Goal: Task Accomplishment & Management: Complete application form

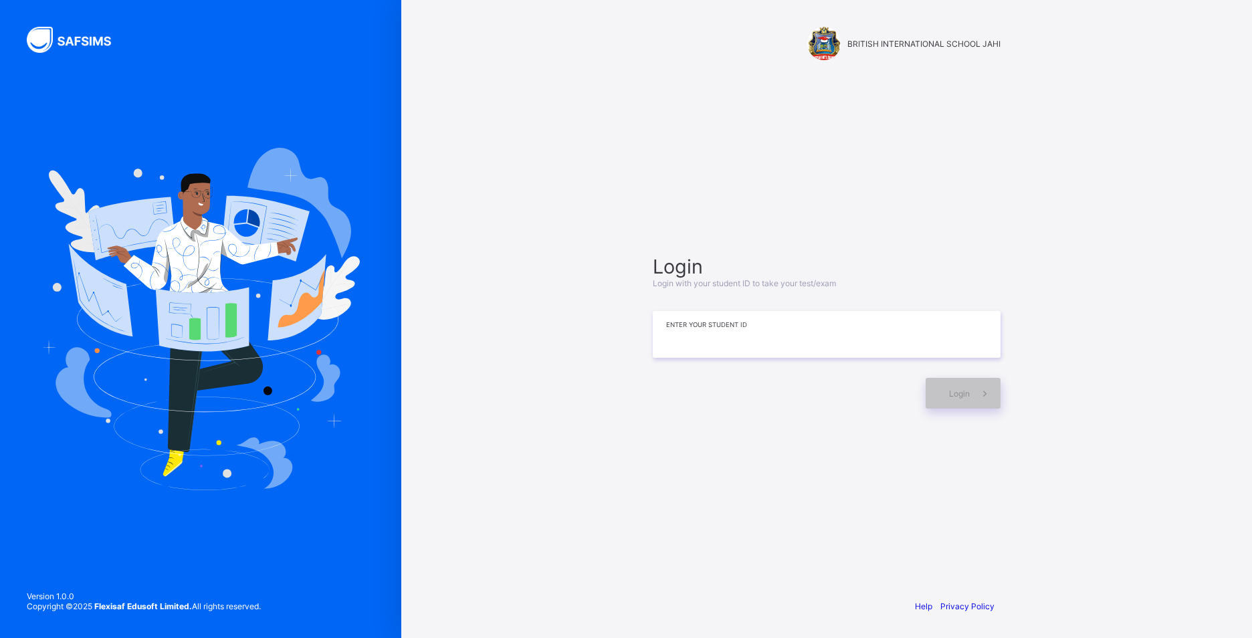
click at [683, 346] on input at bounding box center [827, 334] width 348 height 47
type input "*"
type input "**********"
drag, startPoint x: 860, startPoint y: 378, endPoint x: 865, endPoint y: 331, distance: 47.1
drag, startPoint x: 865, startPoint y: 331, endPoint x: 1003, endPoint y: 199, distance: 191.1
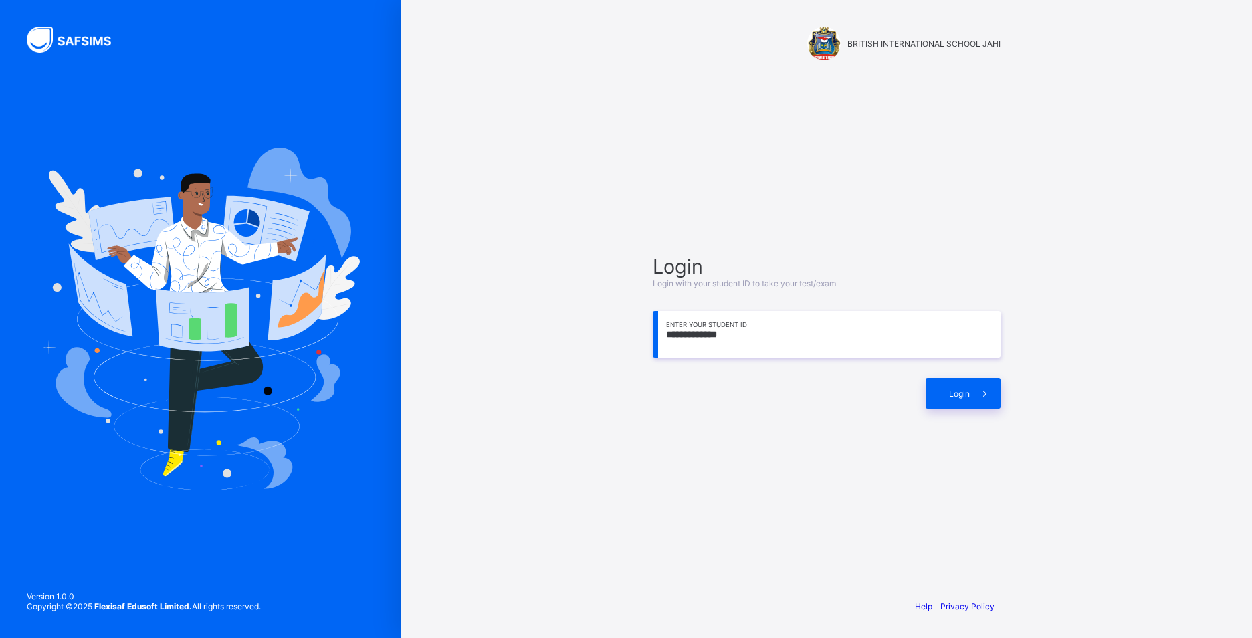
click at [1003, 199] on div "**********" at bounding box center [826, 331] width 375 height 459
click at [990, 391] on icon at bounding box center [985, 393] width 14 height 13
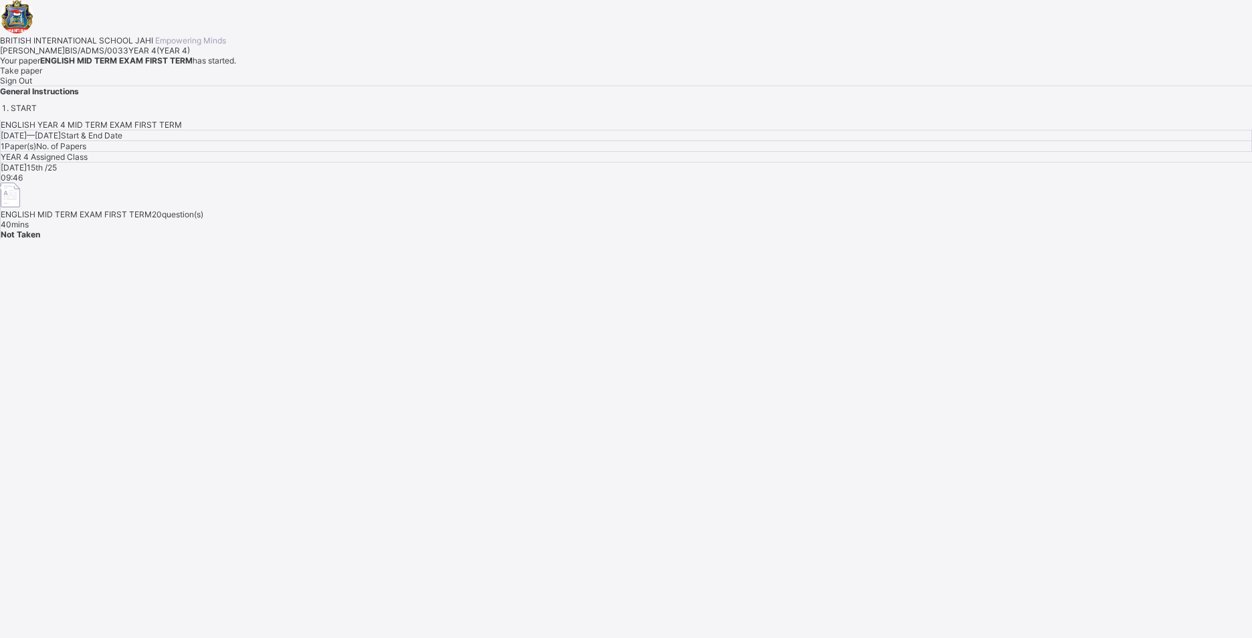
click at [153, 76] on div "Take paper" at bounding box center [626, 71] width 1252 height 10
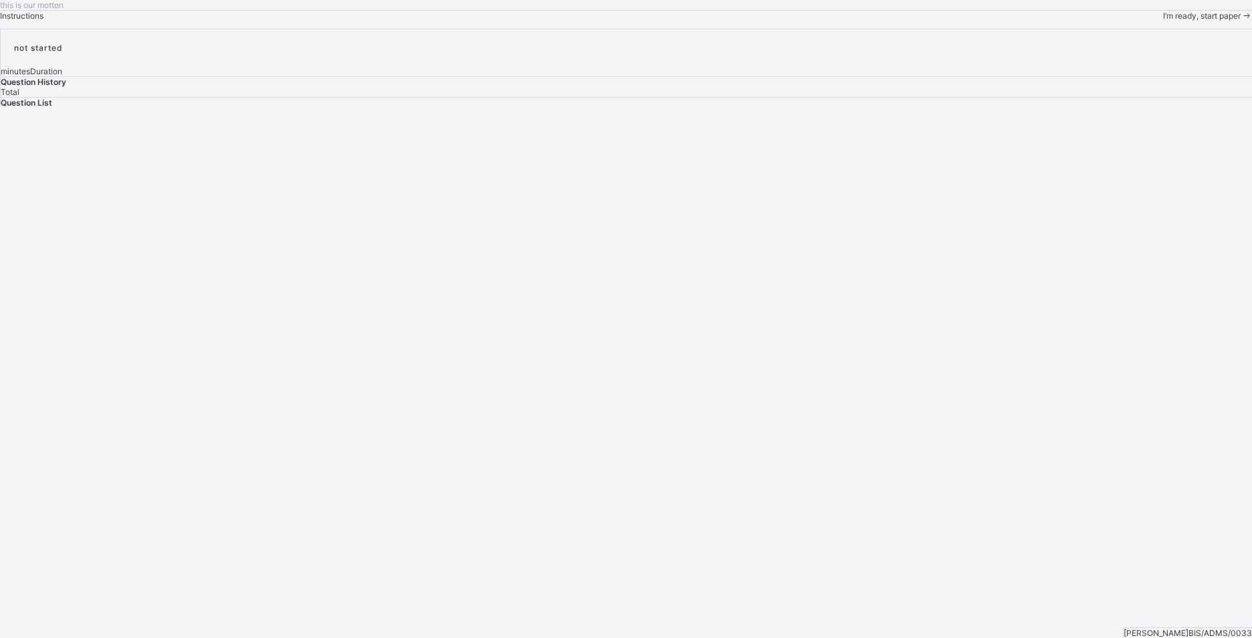
click at [1163, 21] on span "I’m ready, start paper" at bounding box center [1202, 16] width 78 height 10
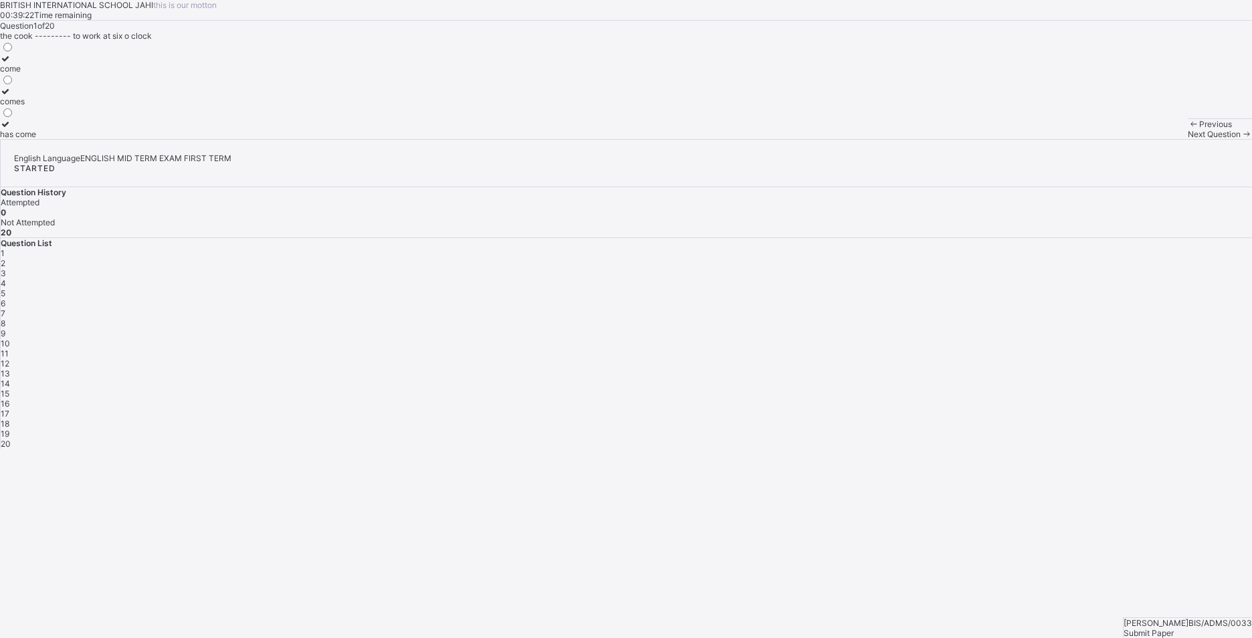
click at [36, 106] on label "comes" at bounding box center [18, 96] width 36 height 20
click at [1188, 139] on div "Previous Next Question" at bounding box center [1220, 128] width 64 height 21
click at [1241, 139] on span at bounding box center [1246, 134] width 11 height 10
click at [17, 139] on div "so" at bounding box center [8, 134] width 17 height 10
click at [1188, 139] on span "Next Question" at bounding box center [1214, 134] width 53 height 10
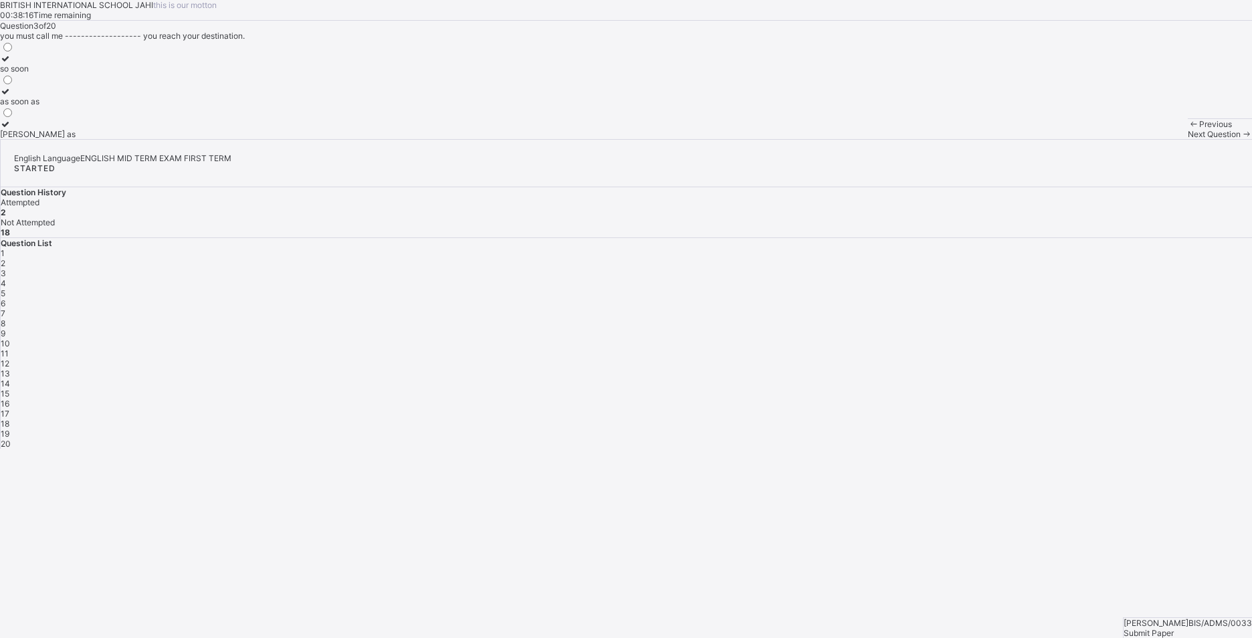
click at [76, 106] on label "as soon as" at bounding box center [38, 96] width 76 height 20
click at [1241, 139] on span at bounding box center [1246, 134] width 11 height 10
click at [41, 106] on div "was" at bounding box center [20, 101] width 41 height 10
click at [1188, 139] on div "Next Question" at bounding box center [1220, 134] width 64 height 10
click at [44, 139] on div "to be writng" at bounding box center [22, 134] width 44 height 10
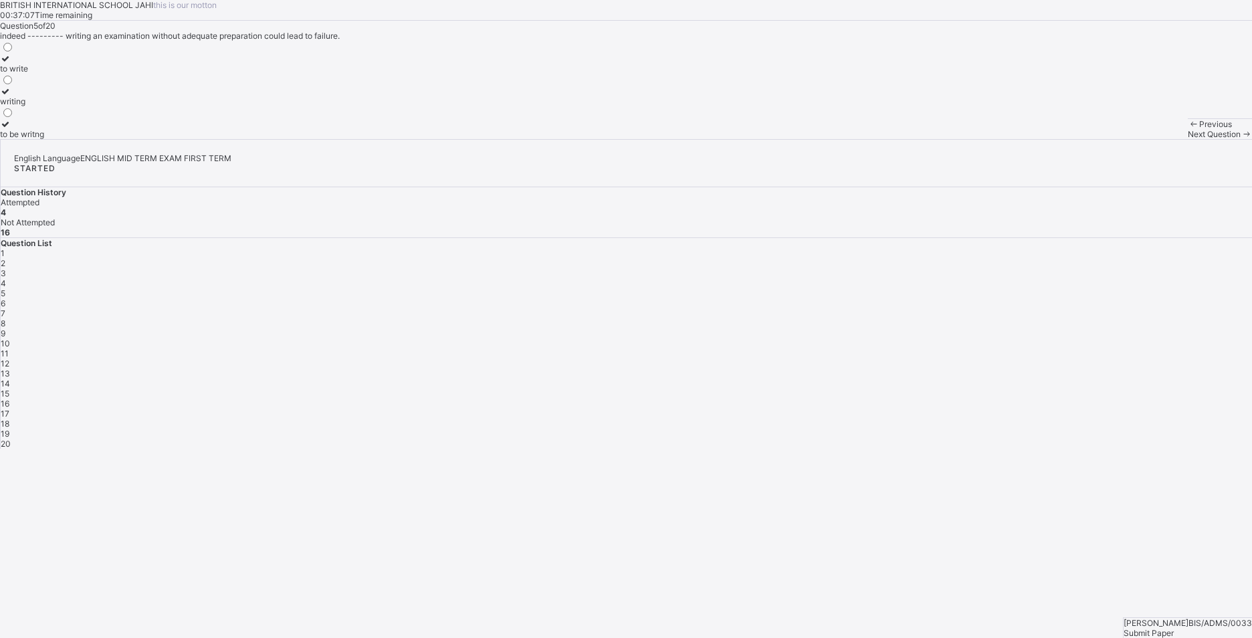
click at [44, 74] on div "to write" at bounding box center [22, 69] width 44 height 10
click at [1188, 139] on div "Next Question" at bounding box center [1220, 134] width 64 height 10
click at [41, 106] on div "are" at bounding box center [20, 101] width 41 height 10
click at [1188, 139] on span "Next Question" at bounding box center [1214, 134] width 53 height 10
click at [27, 139] on div "of" at bounding box center [13, 134] width 27 height 10
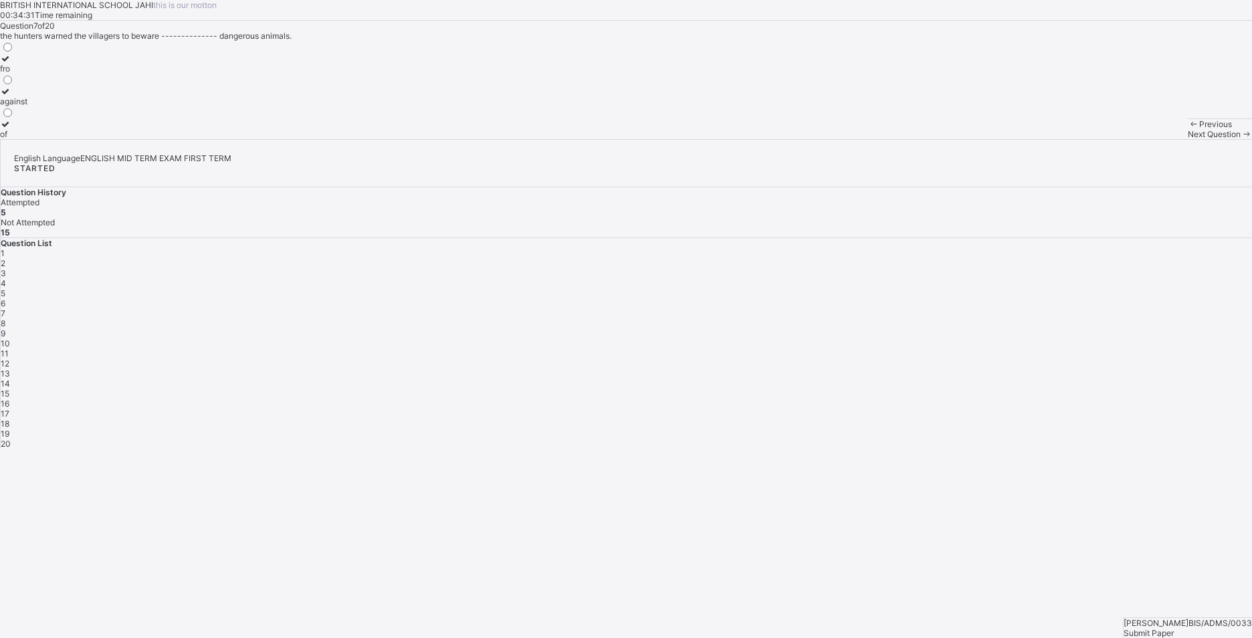
click at [1188, 139] on span "Next Question" at bounding box center [1214, 134] width 53 height 10
click at [21, 74] on div "any" at bounding box center [10, 69] width 21 height 10
click at [1241, 139] on span at bounding box center [1246, 134] width 11 height 10
click at [43, 106] on div "themselves" at bounding box center [21, 101] width 43 height 10
click at [1241, 139] on span at bounding box center [1246, 134] width 11 height 10
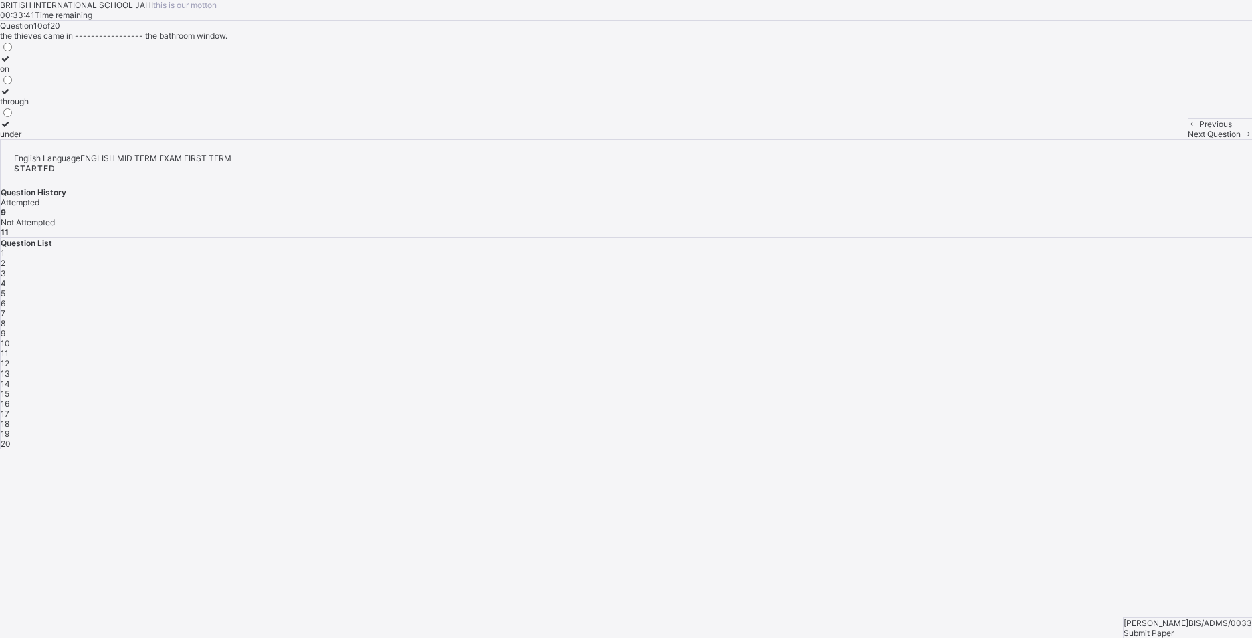
click at [29, 106] on div "through" at bounding box center [14, 101] width 29 height 10
click at [1241, 139] on icon at bounding box center [1246, 134] width 11 height 10
click at [33, 139] on label "for" at bounding box center [16, 129] width 33 height 20
click at [1188, 139] on div "Next Question" at bounding box center [1220, 134] width 64 height 10
drag, startPoint x: 128, startPoint y: 197, endPoint x: 122, endPoint y: 205, distance: 10.2
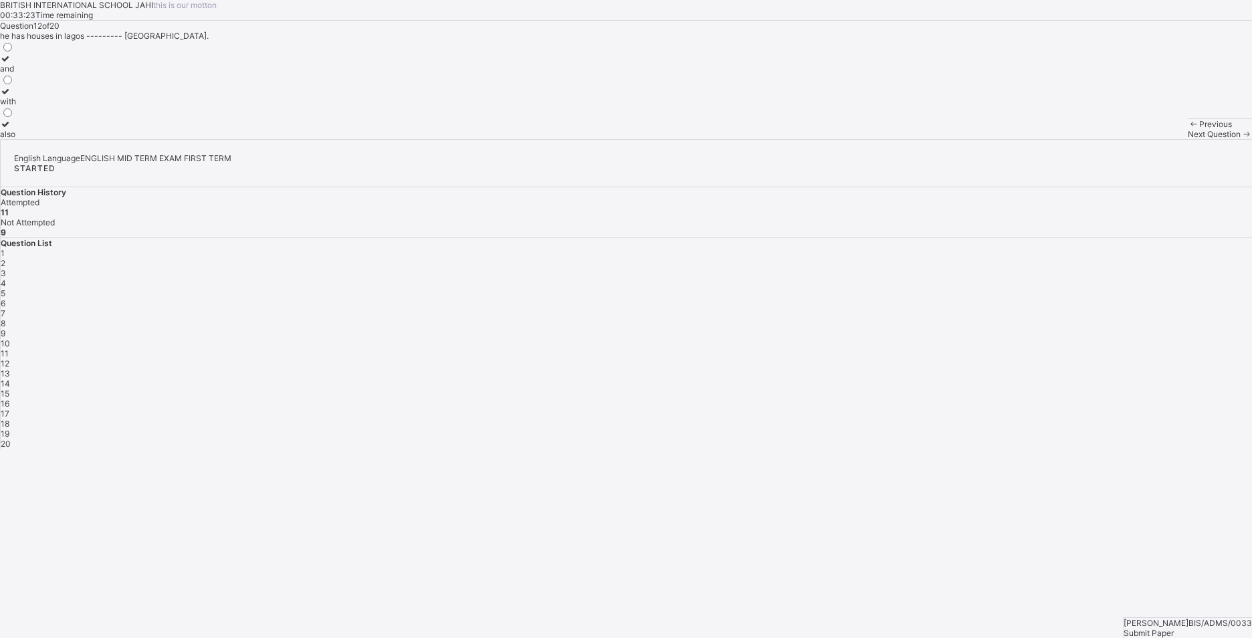
click at [16, 74] on label "and" at bounding box center [8, 64] width 16 height 20
click at [1241, 139] on span at bounding box center [1246, 134] width 11 height 10
click at [24, 106] on label "wasn’t" at bounding box center [12, 96] width 24 height 20
click at [24, 139] on label "isnt" at bounding box center [12, 129] width 24 height 20
click at [1188, 139] on div "Next Question" at bounding box center [1220, 134] width 64 height 10
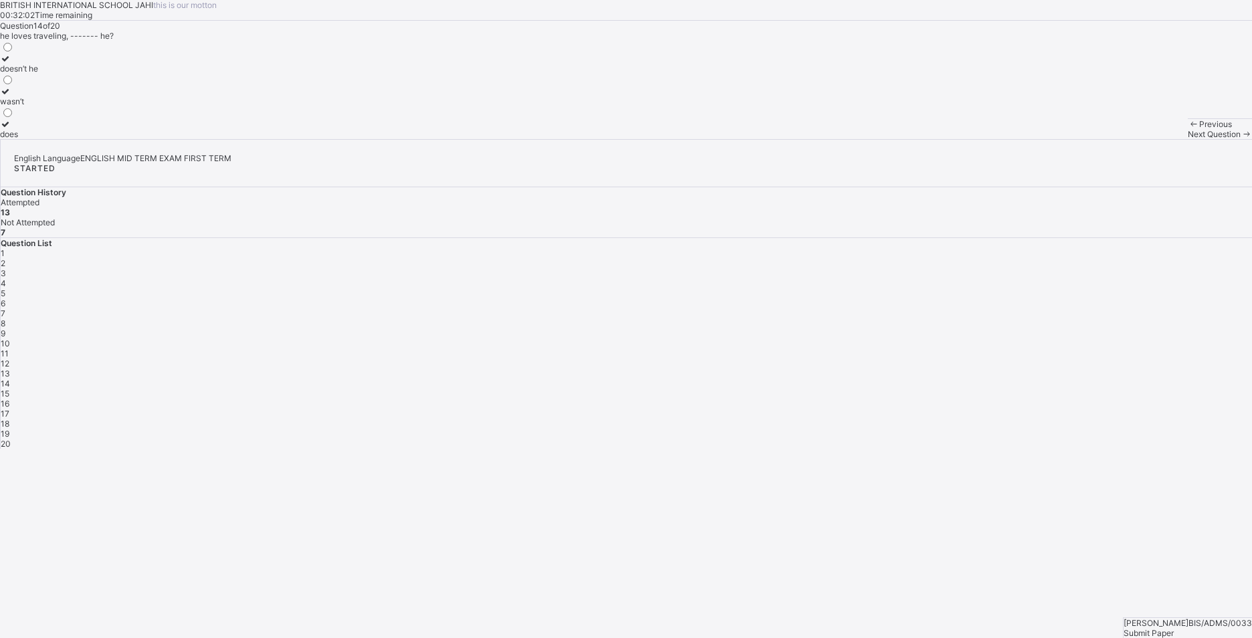
click at [38, 74] on div "doesn’t he" at bounding box center [19, 69] width 38 height 10
click at [1188, 139] on span "Next Question" at bounding box center [1214, 134] width 53 height 10
drag, startPoint x: 190, startPoint y: 203, endPoint x: 207, endPoint y: 205, distance: 17.5
click at [41, 74] on label "played" at bounding box center [20, 64] width 41 height 20
click at [1188, 139] on div "Next Question" at bounding box center [1220, 134] width 64 height 10
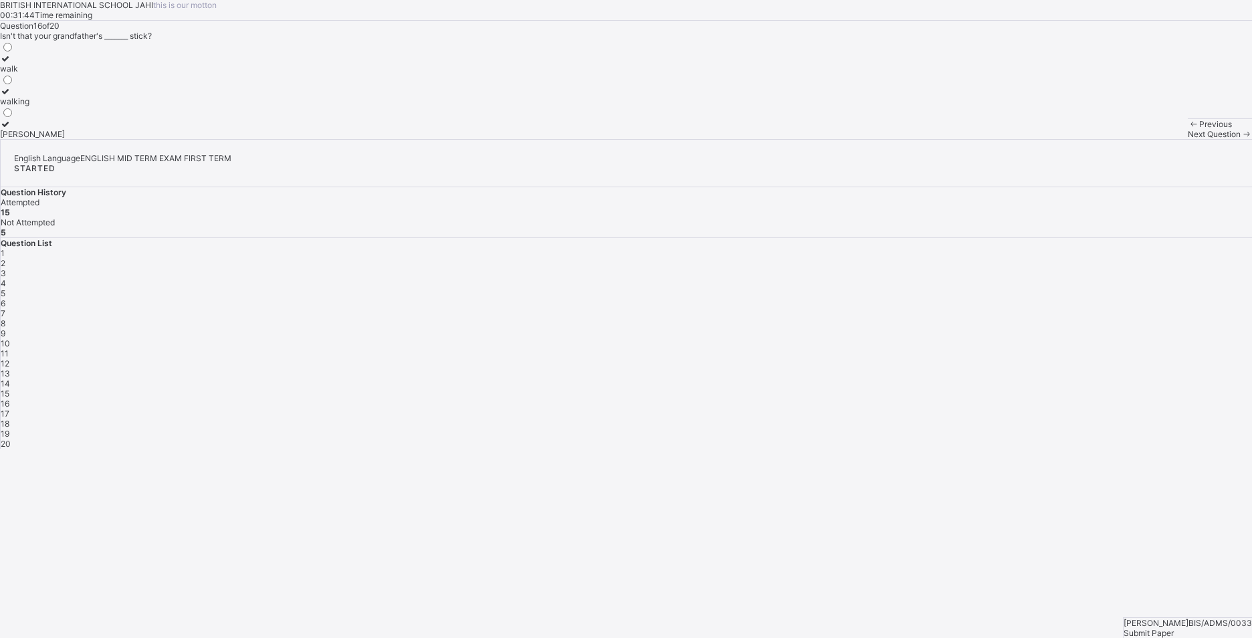
click at [65, 106] on div "walking" at bounding box center [32, 101] width 65 height 10
click at [1188, 139] on div "Next Question" at bounding box center [1220, 134] width 64 height 10
click at [39, 74] on div "tall" at bounding box center [19, 69] width 39 height 10
click at [1188, 139] on div "Next Question" at bounding box center [1220, 134] width 64 height 10
click at [42, 74] on div "wiser" at bounding box center [21, 69] width 42 height 10
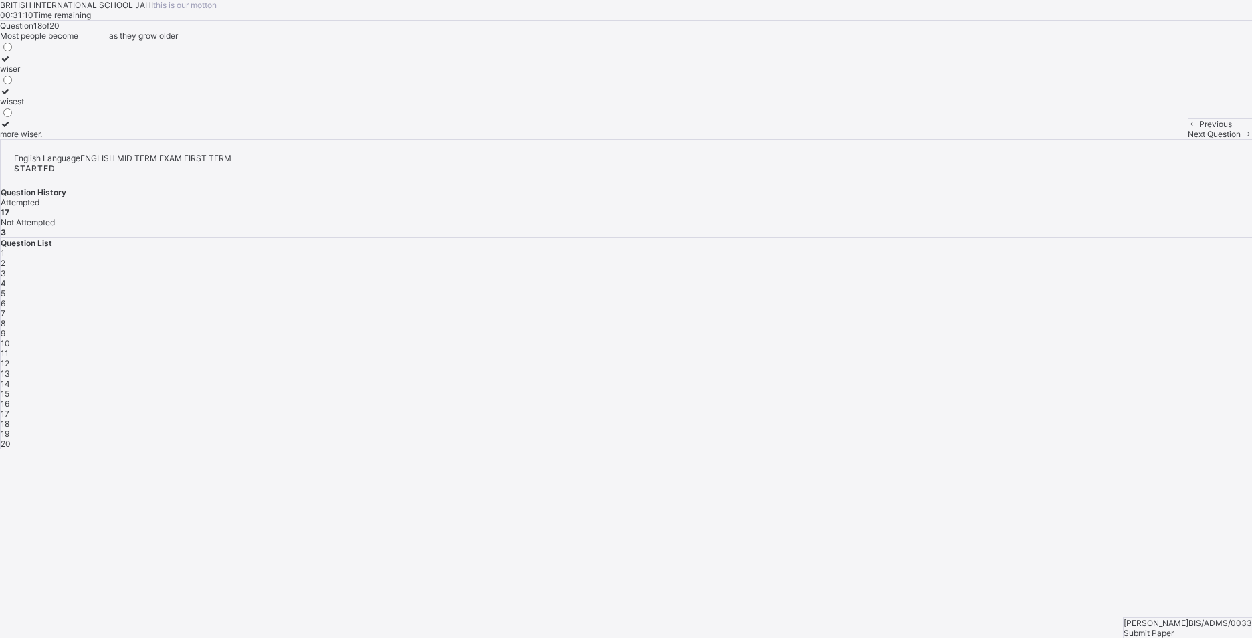
click at [1241, 139] on span at bounding box center [1246, 134] width 11 height 10
click at [23, 139] on div "oldest" at bounding box center [11, 134] width 23 height 10
click at [1188, 139] on span "Next Question" at bounding box center [1214, 134] width 53 height 10
click at [64, 106] on label "most intelligent" at bounding box center [32, 96] width 64 height 20
click at [1174, 628] on span "Submit Paper" at bounding box center [1149, 633] width 50 height 10
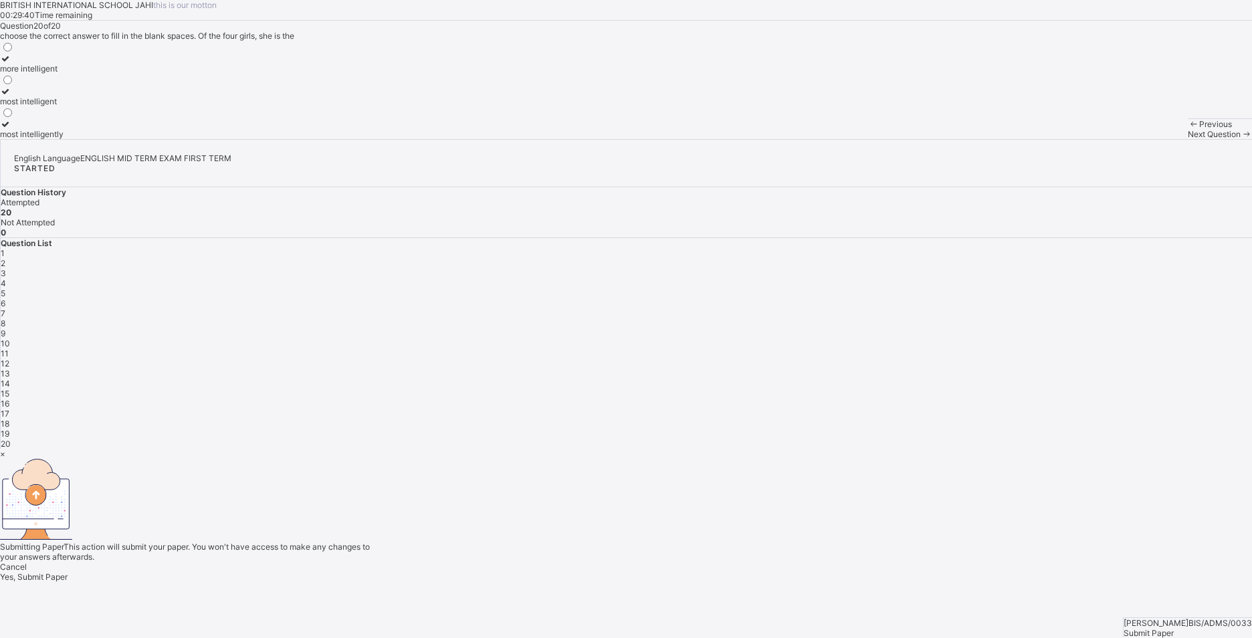
click at [647, 572] on div "Yes, Submit Paper" at bounding box center [626, 577] width 1252 height 10
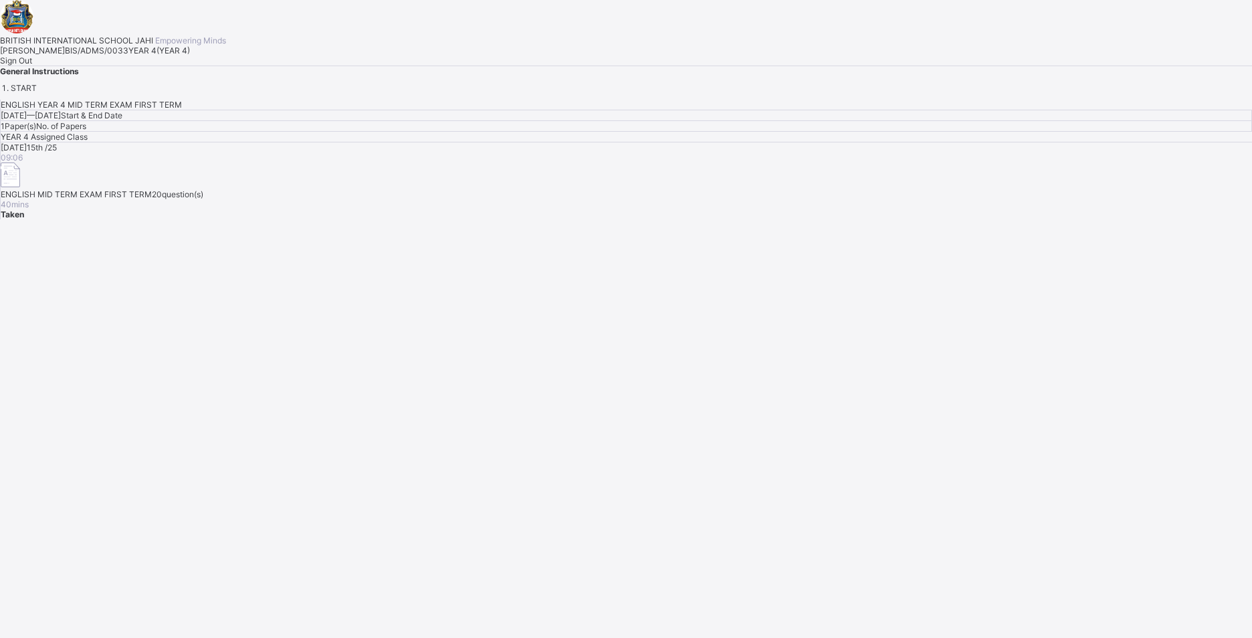
click at [32, 66] on span "Sign Out" at bounding box center [16, 61] width 32 height 10
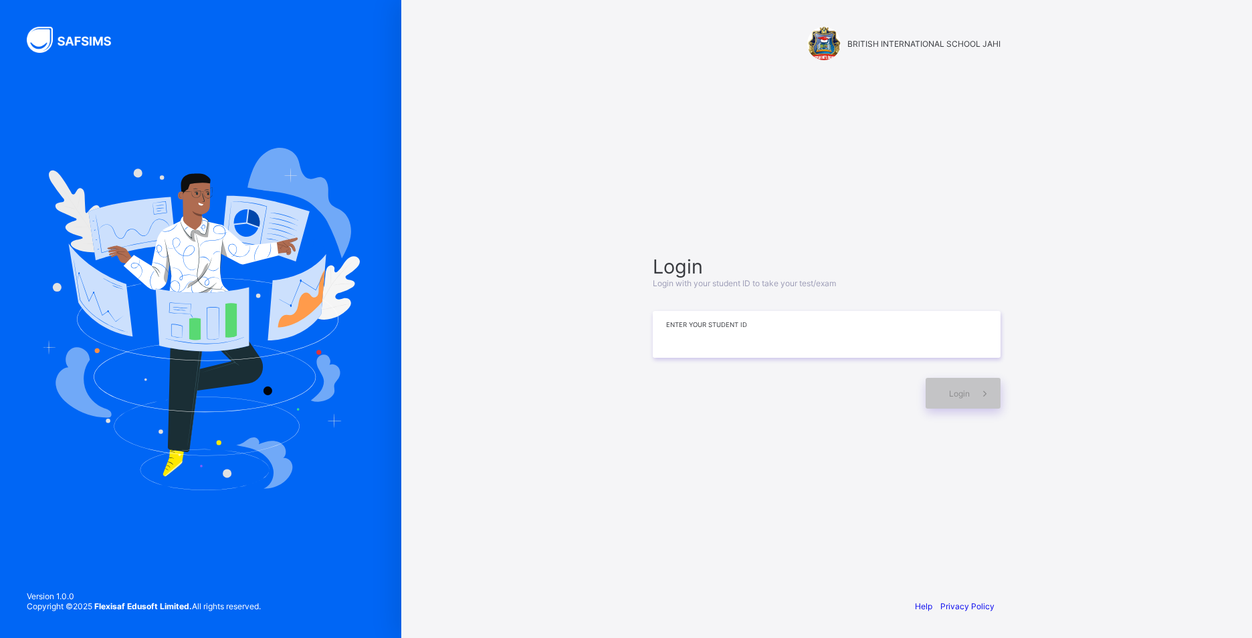
click at [766, 332] on input at bounding box center [827, 334] width 348 height 47
type input "**********"
click at [932, 396] on div "Login" at bounding box center [963, 393] width 75 height 31
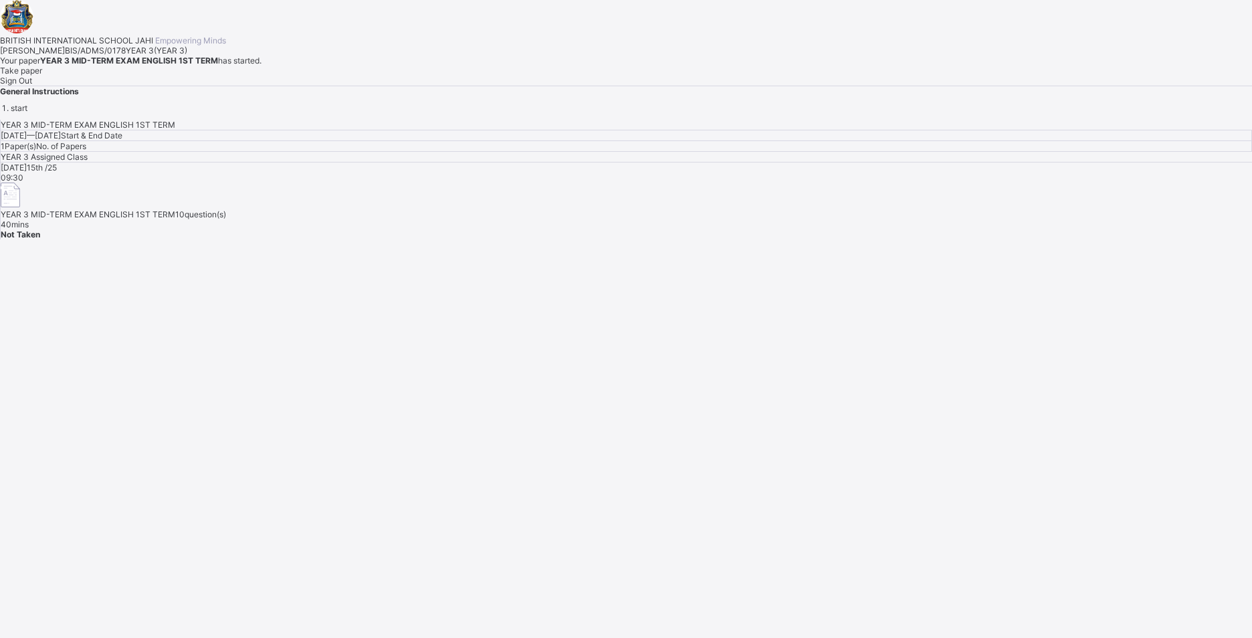
click at [181, 76] on div "Take paper" at bounding box center [626, 71] width 1252 height 10
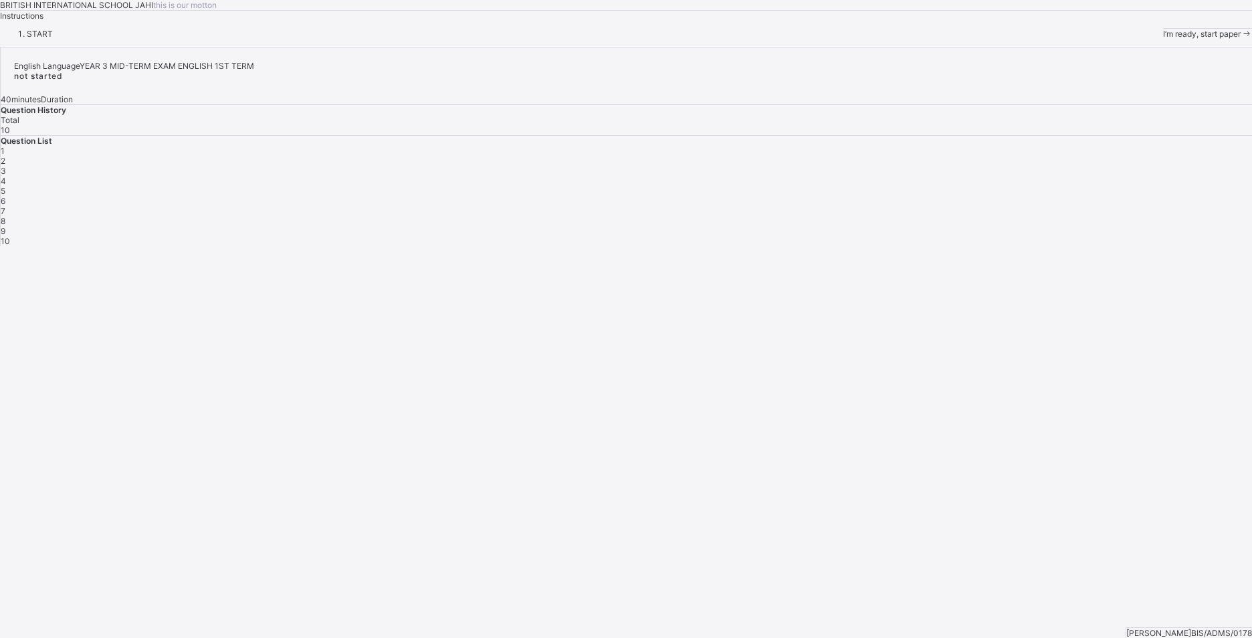
click at [5, 156] on span "1" at bounding box center [3, 151] width 4 height 10
click at [1004, 226] on div "8" at bounding box center [626, 221] width 1251 height 10
click at [1001, 246] on div "1 2 3 4 5 6 7 8 9 10" at bounding box center [626, 196] width 1251 height 100
click at [1163, 39] on div "I’m ready, start paper" at bounding box center [1207, 34] width 89 height 10
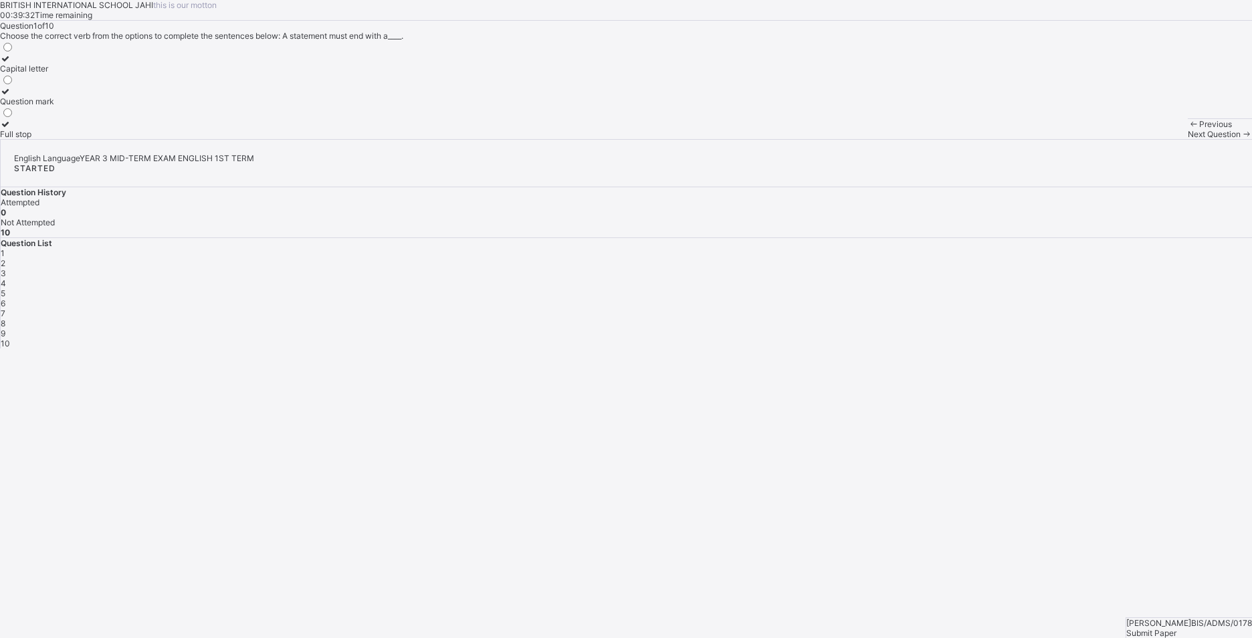
click at [54, 139] on div "Full stop" at bounding box center [27, 134] width 54 height 10
click at [1188, 139] on span "Next Question" at bounding box center [1214, 134] width 53 height 10
drag, startPoint x: 218, startPoint y: 195, endPoint x: 227, endPoint y: 203, distance: 12.3
click at [66, 74] on label "Comma" at bounding box center [33, 64] width 66 height 20
click at [1188, 139] on span "Next Question" at bounding box center [1214, 134] width 53 height 10
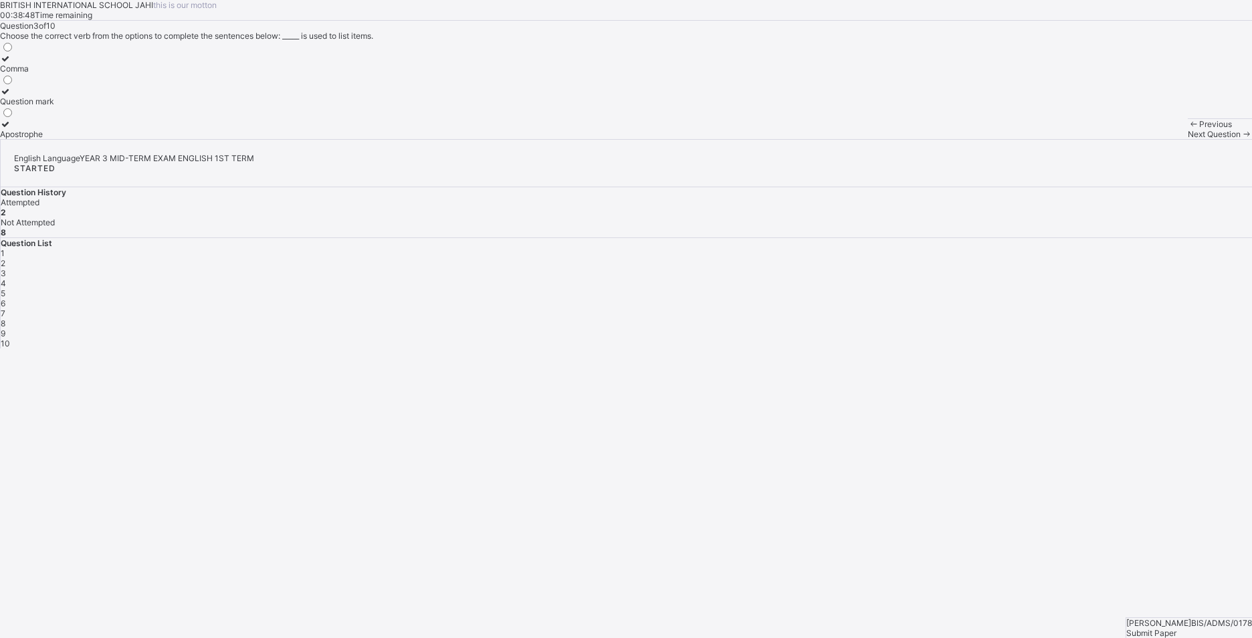
drag, startPoint x: 156, startPoint y: 286, endPoint x: 174, endPoint y: 289, distance: 18.3
click at [54, 139] on label "Apostrophe" at bounding box center [27, 129] width 54 height 20
click at [1188, 139] on span "Next Question" at bounding box center [1214, 134] width 53 height 10
drag, startPoint x: 209, startPoint y: 284, endPoint x: 267, endPoint y: 289, distance: 57.7
click at [33, 139] on label "counted" at bounding box center [16, 129] width 33 height 20
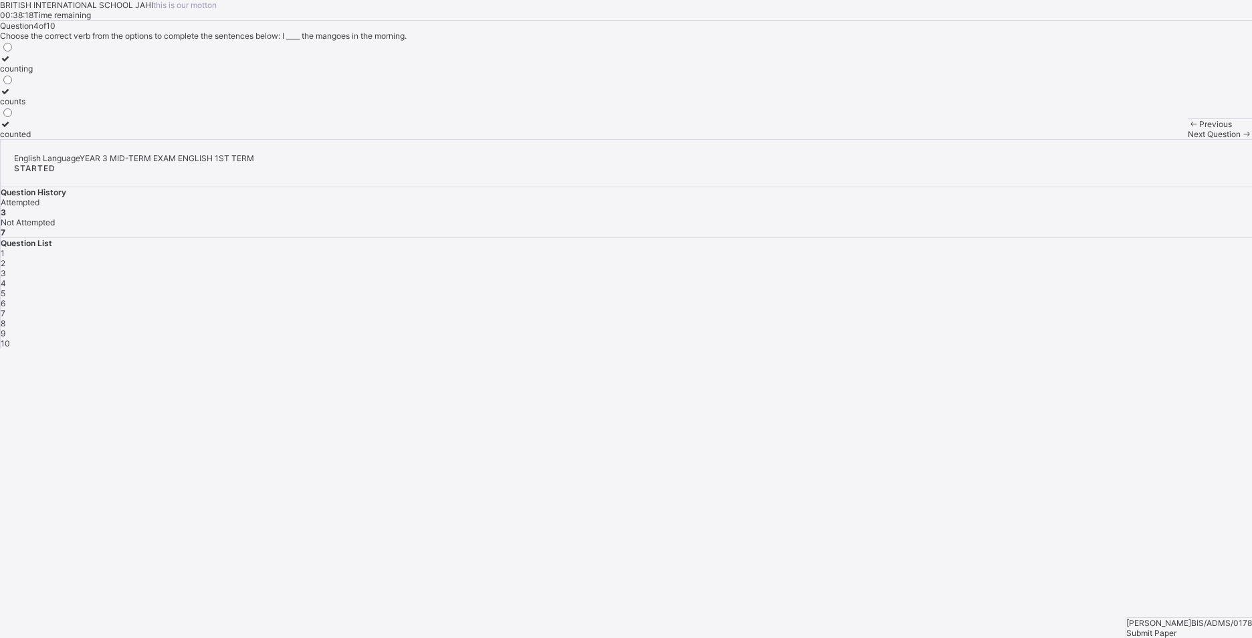
click at [1241, 139] on span at bounding box center [1246, 134] width 11 height 10
drag, startPoint x: 183, startPoint y: 281, endPoint x: 202, endPoint y: 283, distance: 18.8
click at [31, 139] on div "finished" at bounding box center [15, 134] width 31 height 10
click at [1188, 139] on div "Next Question" at bounding box center [1220, 134] width 64 height 10
click at [24, 74] on label "got" at bounding box center [12, 64] width 24 height 20
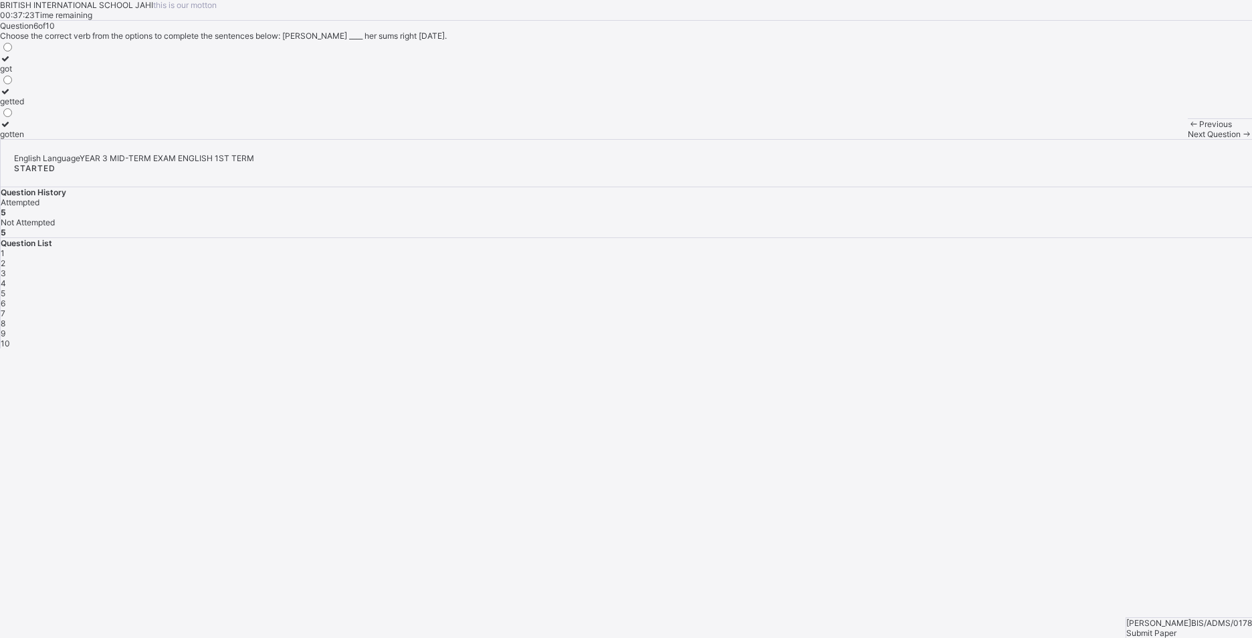
click at [1188, 139] on div "Next Question" at bounding box center [1220, 134] width 64 height 10
click at [1188, 139] on span "Next Question" at bounding box center [1214, 134] width 53 height 10
drag, startPoint x: 272, startPoint y: 291, endPoint x: 261, endPoint y: 292, distance: 10.8
click at [24, 139] on label "selling" at bounding box center [12, 129] width 24 height 20
click at [1226, 308] on div "7" at bounding box center [626, 313] width 1251 height 10
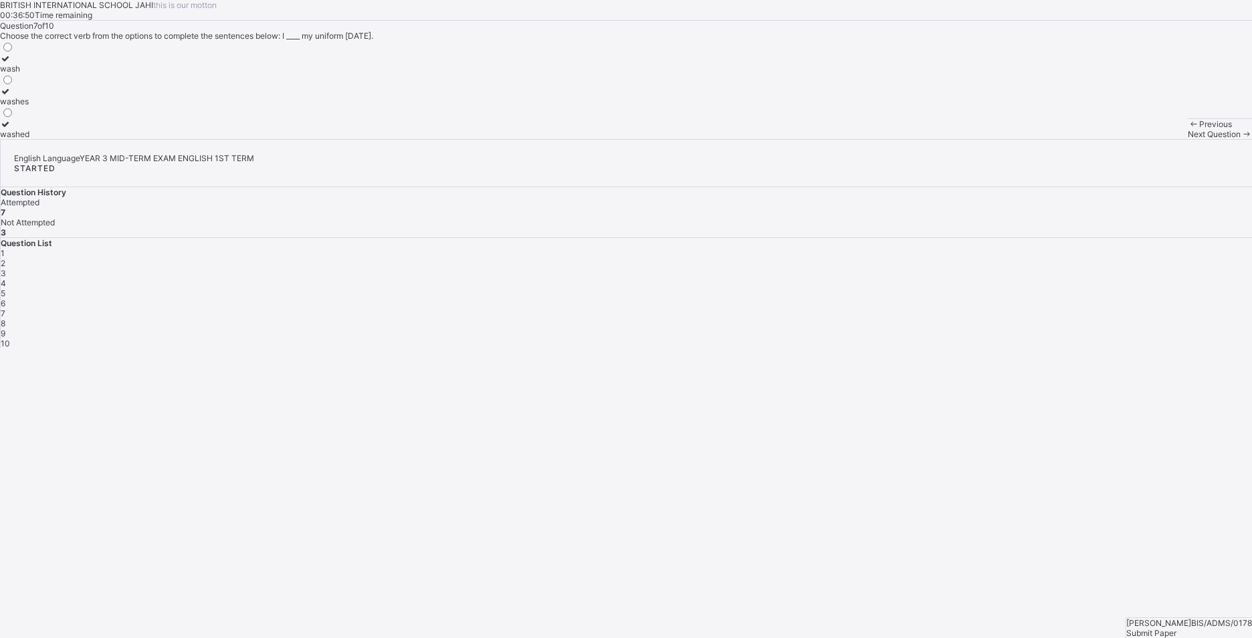
drag, startPoint x: 241, startPoint y: 278, endPoint x: 256, endPoint y: 310, distance: 35.3
click at [29, 139] on div "washed" at bounding box center [14, 134] width 29 height 10
click at [1188, 139] on span "Next Question" at bounding box center [1214, 134] width 53 height 10
click at [1241, 139] on span at bounding box center [1246, 134] width 11 height 10
click at [26, 139] on label "buy" at bounding box center [13, 129] width 26 height 20
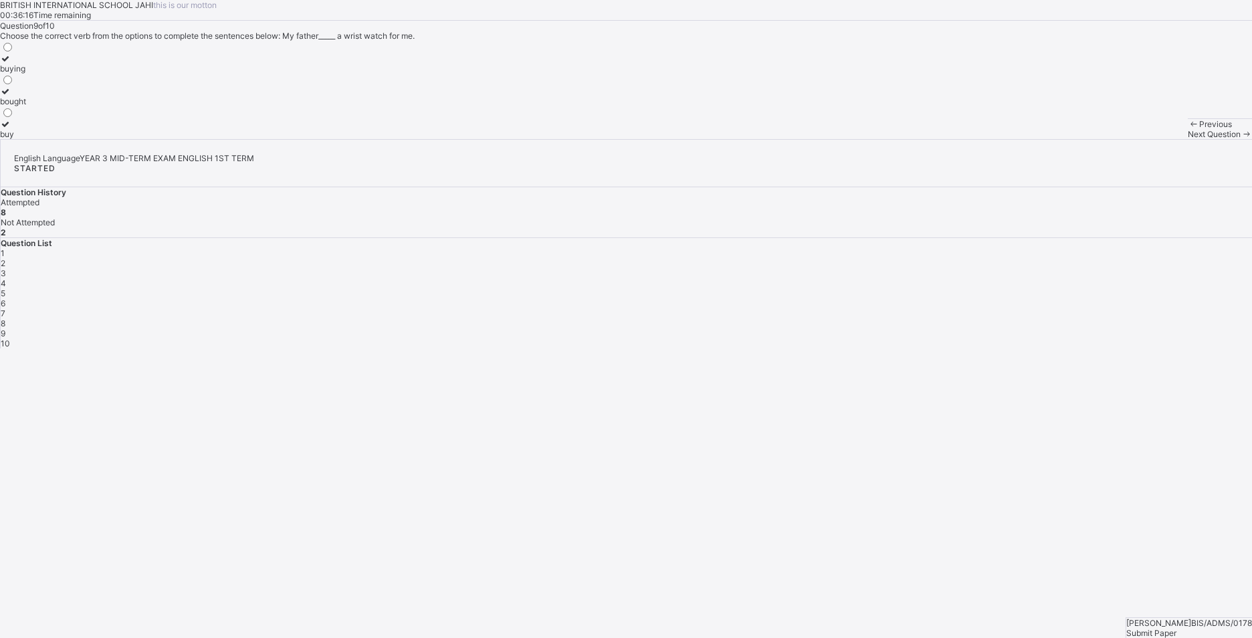
click at [11, 96] on icon at bounding box center [5, 91] width 11 height 10
click at [1188, 139] on div "Next Question" at bounding box center [1220, 134] width 64 height 10
click at [23, 106] on div "cried" at bounding box center [11, 101] width 23 height 10
click at [1176, 628] on span "Submit Paper" at bounding box center [1151, 633] width 50 height 10
click at [632, 471] on div "Yes, Submit Paper" at bounding box center [626, 476] width 1252 height 10
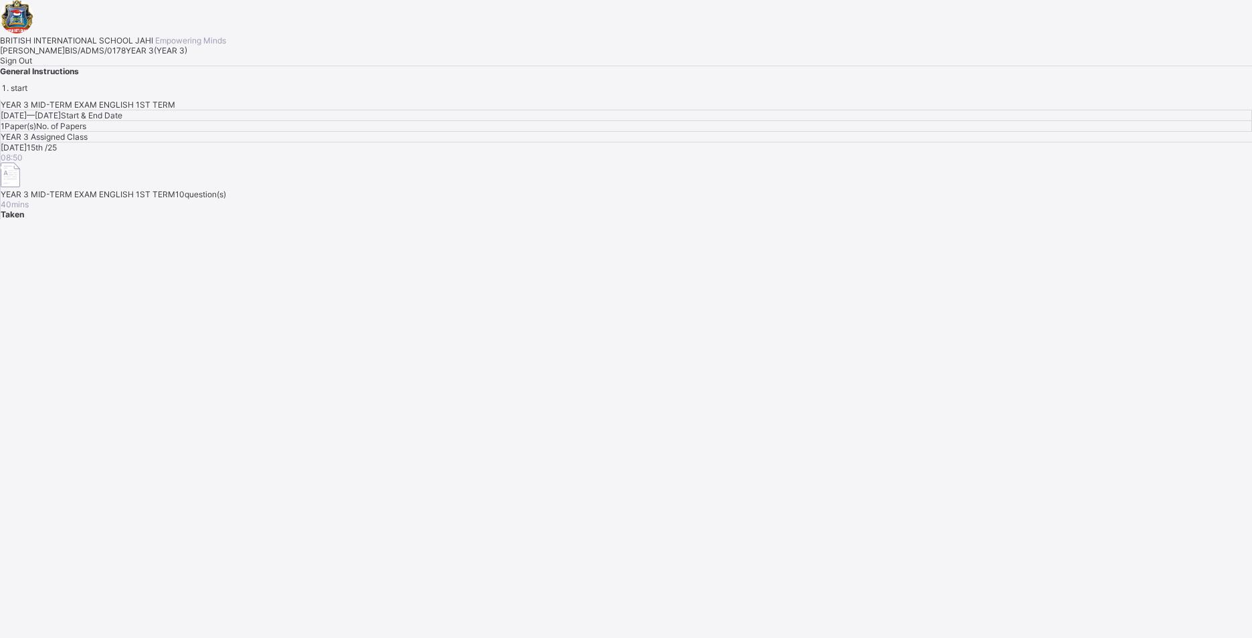
click at [32, 66] on span "Sign Out" at bounding box center [16, 61] width 32 height 10
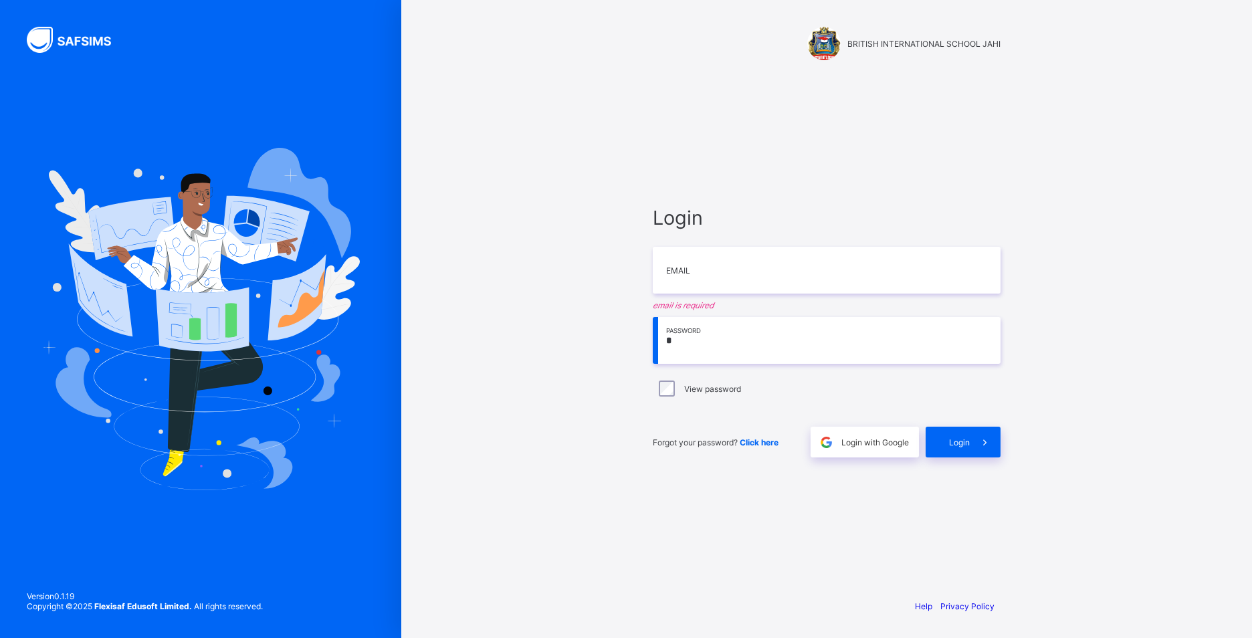
click at [837, 328] on input "*" at bounding box center [827, 340] width 348 height 47
